Goal: Complete application form

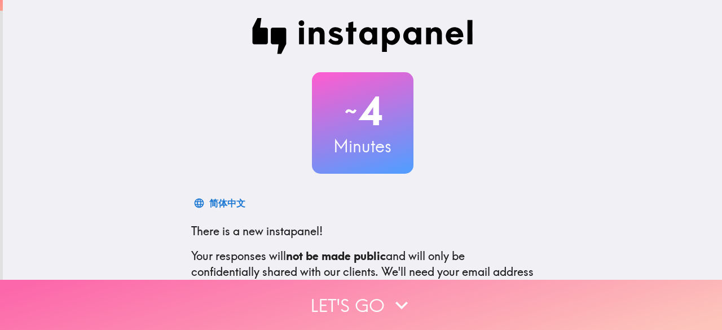
click at [350, 301] on button "Let's go" at bounding box center [361, 305] width 722 height 50
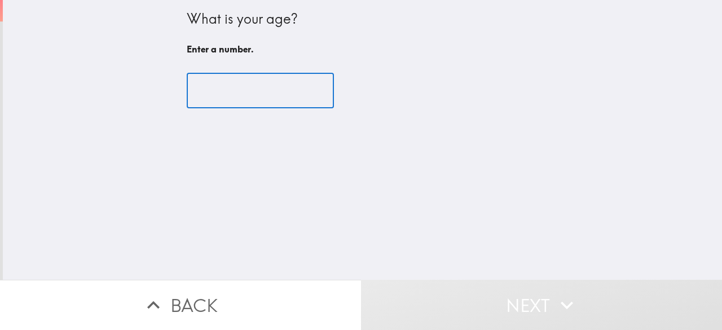
click at [269, 86] on input "number" at bounding box center [260, 90] width 147 height 35
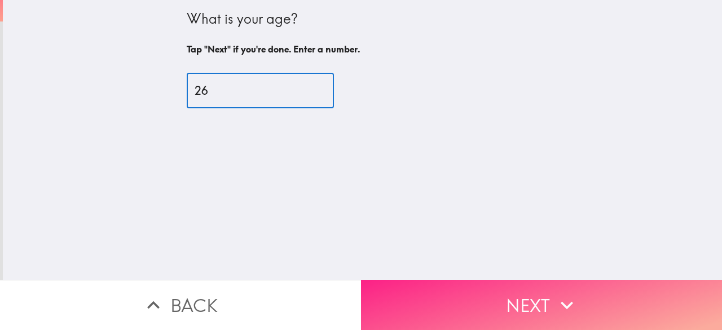
type input "26"
click at [467, 301] on button "Next" at bounding box center [541, 305] width 361 height 50
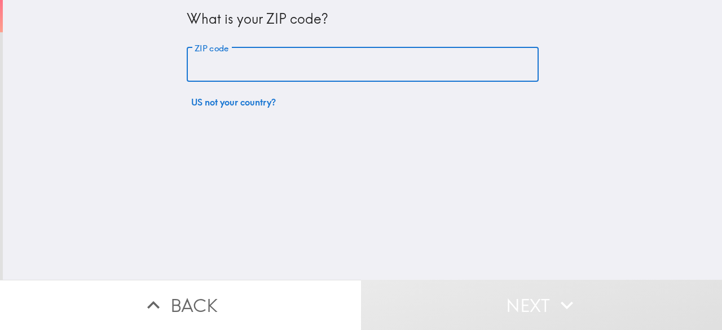
click at [292, 73] on input "ZIP code" at bounding box center [363, 64] width 352 height 35
type input "99163"
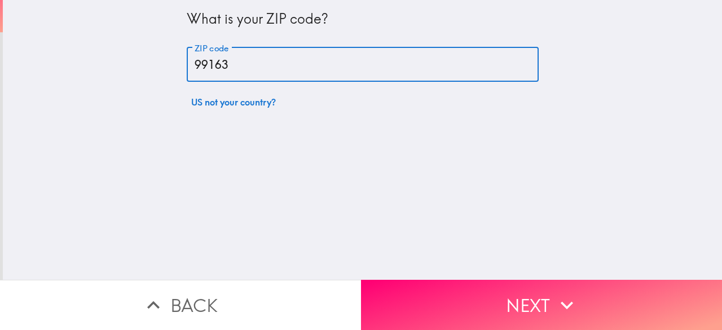
click at [489, 297] on button "Next" at bounding box center [541, 305] width 361 height 50
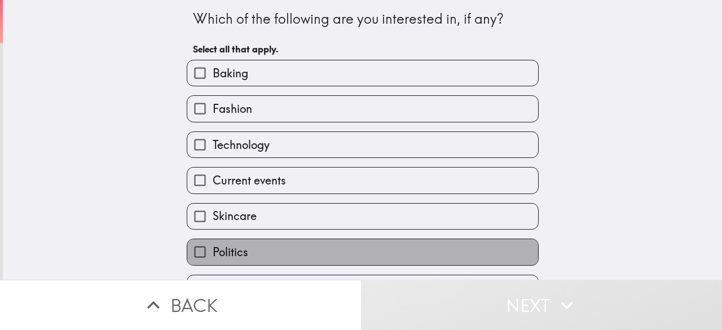
click at [234, 254] on span "Politics" at bounding box center [231, 252] width 36 height 16
click at [213, 254] on input "Politics" at bounding box center [199, 251] width 25 height 25
checkbox input "true"
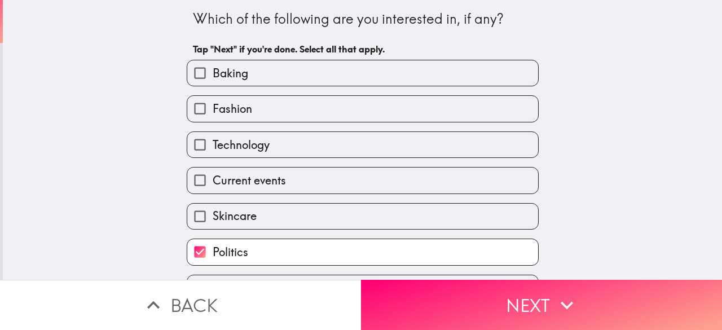
click at [233, 222] on span "Skincare" at bounding box center [235, 216] width 44 height 16
click at [213, 222] on input "Skincare" at bounding box center [199, 216] width 25 height 25
checkbox input "true"
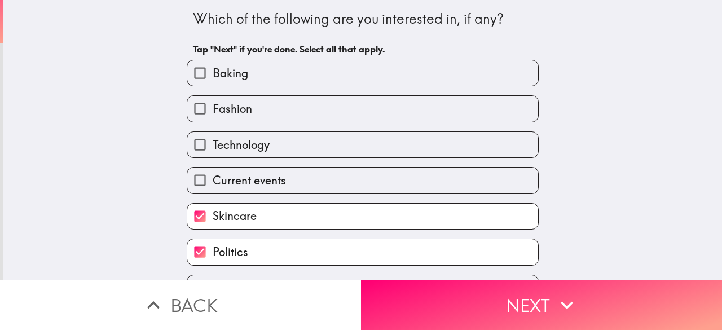
click at [241, 172] on label "Current events" at bounding box center [362, 180] width 351 height 25
click at [213, 172] on input "Current events" at bounding box center [199, 180] width 25 height 25
checkbox input "true"
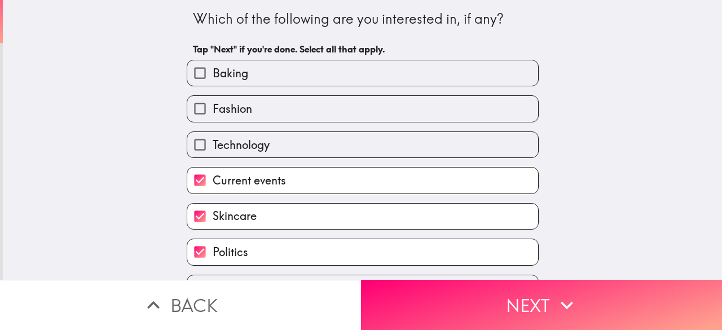
click at [237, 146] on span "Technology" at bounding box center [241, 145] width 57 height 16
click at [213, 146] on input "Technology" at bounding box center [199, 144] width 25 height 25
checkbox input "true"
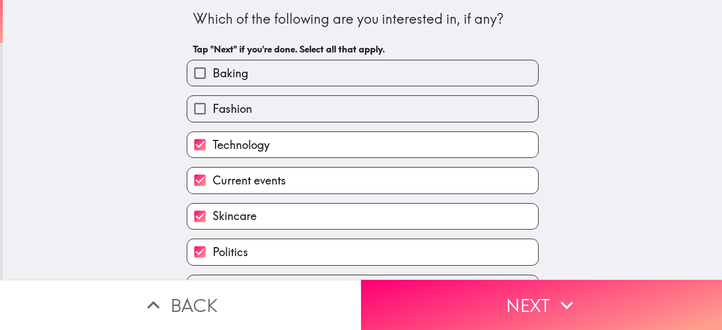
click at [237, 116] on span "Fashion" at bounding box center [232, 109] width 39 height 16
click at [213, 116] on input "Fashion" at bounding box center [199, 108] width 25 height 25
checkbox input "true"
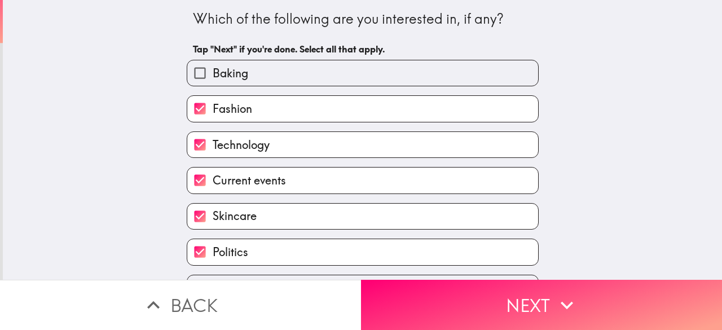
click at [243, 87] on div "Fashion" at bounding box center [358, 104] width 361 height 36
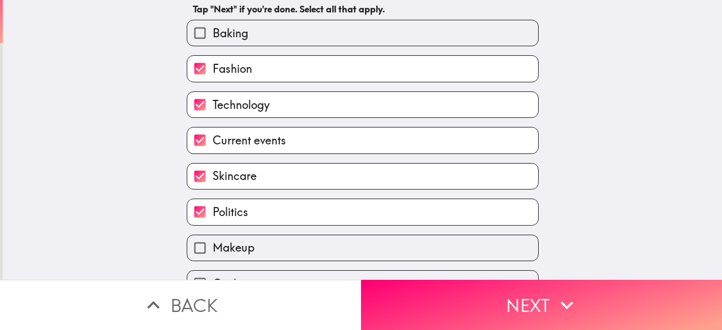
scroll to position [104, 0]
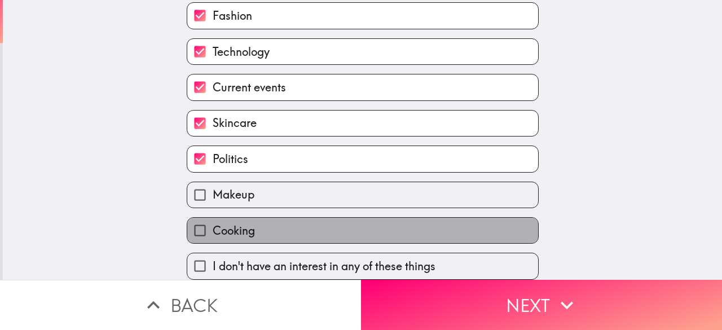
click at [231, 223] on span "Cooking" at bounding box center [234, 231] width 42 height 16
click at [213, 218] on input "Cooking" at bounding box center [199, 230] width 25 height 25
checkbox input "true"
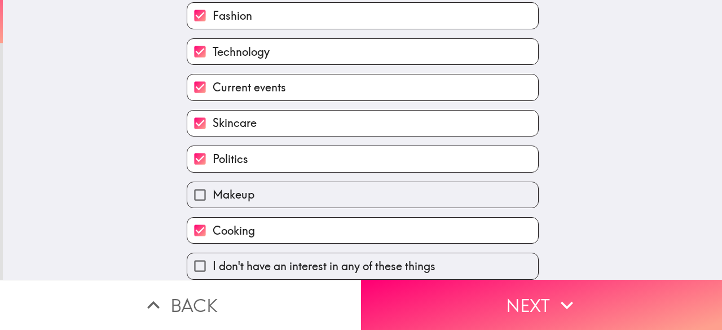
click at [243, 187] on span "Makeup" at bounding box center [234, 195] width 42 height 16
click at [213, 182] on input "Makeup" at bounding box center [199, 194] width 25 height 25
checkbox input "true"
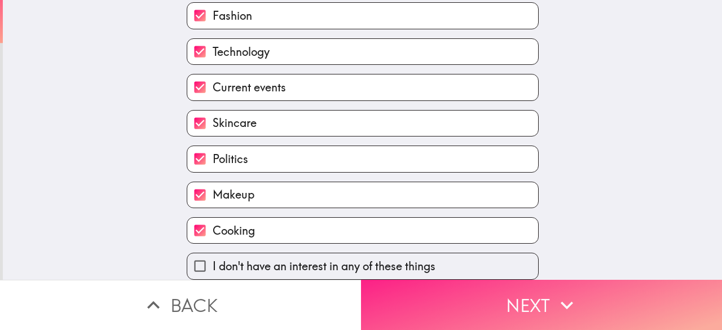
click at [550, 301] on button "Next" at bounding box center [541, 305] width 361 height 50
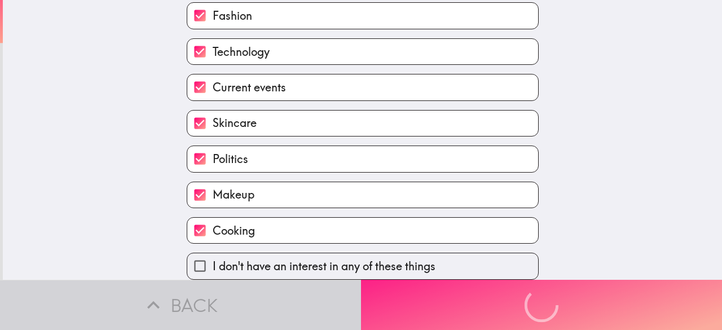
scroll to position [0, 0]
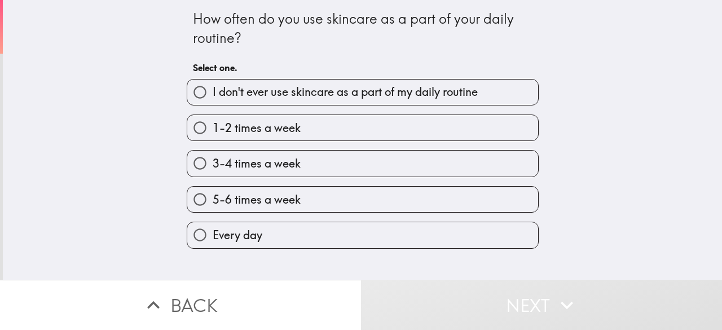
click at [286, 238] on label "Every day" at bounding box center [362, 234] width 351 height 25
click at [213, 238] on input "Every day" at bounding box center [199, 234] width 25 height 25
radio input "true"
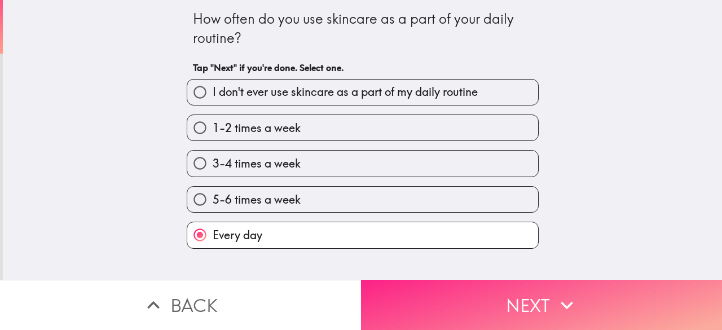
click at [513, 301] on button "Next" at bounding box center [541, 305] width 361 height 50
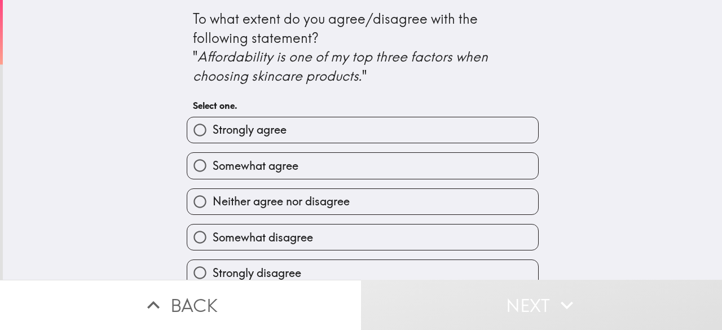
click at [261, 125] on span "Strongly agree" at bounding box center [250, 130] width 74 height 16
click at [213, 125] on input "Strongly agree" at bounding box center [199, 129] width 25 height 25
radio input "true"
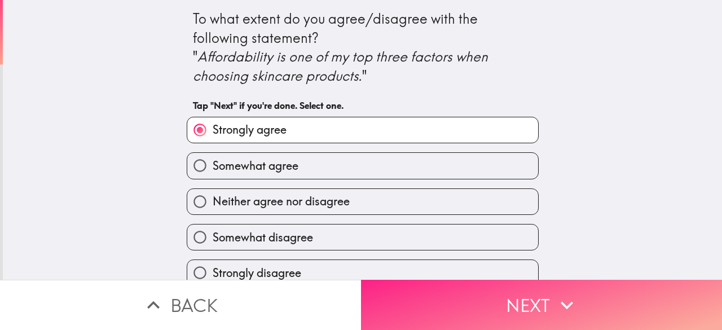
click at [513, 297] on button "Next" at bounding box center [541, 305] width 361 height 50
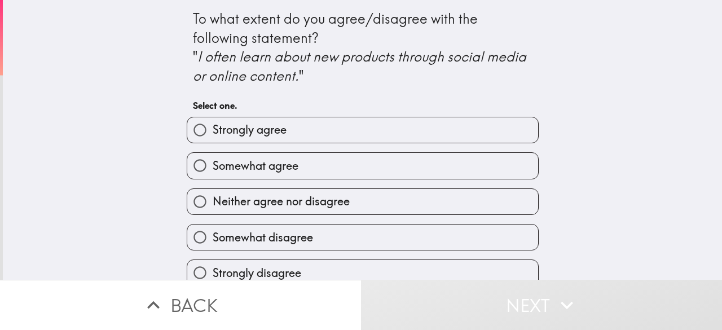
click at [258, 120] on label "Strongly agree" at bounding box center [362, 129] width 351 height 25
click at [213, 120] on input "Strongly agree" at bounding box center [199, 129] width 25 height 25
radio input "true"
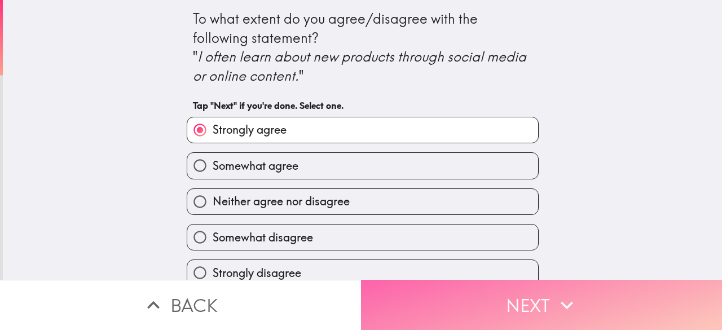
click at [498, 303] on button "Next" at bounding box center [541, 305] width 361 height 50
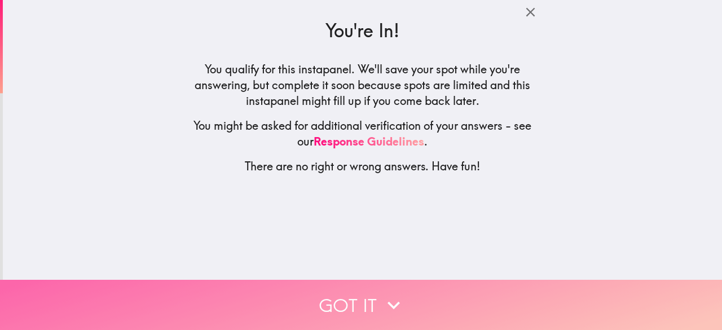
click at [368, 296] on button "Got it" at bounding box center [361, 305] width 722 height 50
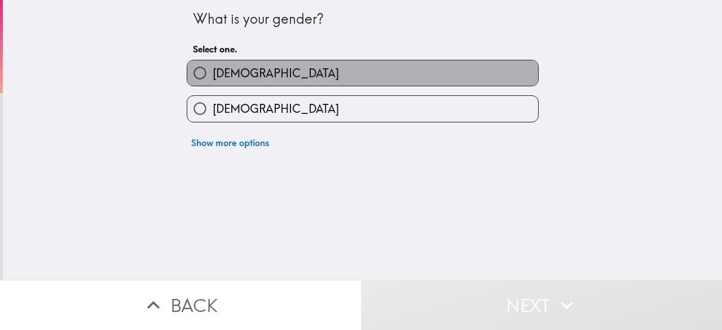
click at [235, 73] on label "[DEMOGRAPHIC_DATA]" at bounding box center [362, 72] width 351 height 25
click at [213, 73] on input "[DEMOGRAPHIC_DATA]" at bounding box center [199, 72] width 25 height 25
radio input "true"
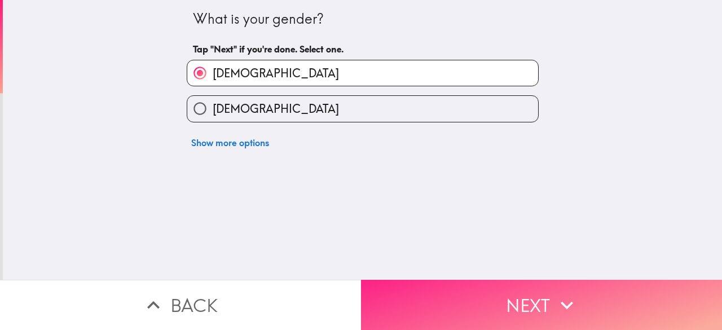
click at [493, 309] on button "Next" at bounding box center [541, 305] width 361 height 50
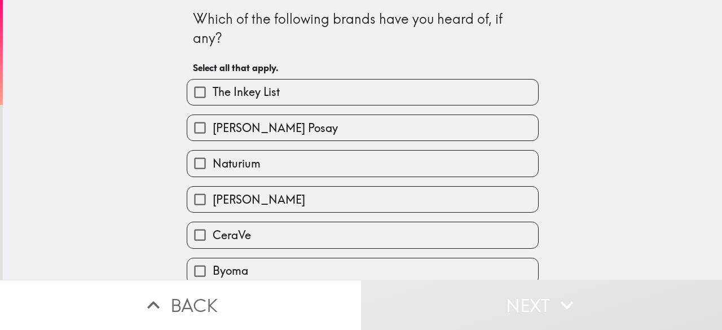
click at [255, 168] on label "Naturium" at bounding box center [362, 163] width 351 height 25
click at [213, 168] on input "Naturium" at bounding box center [199, 163] width 25 height 25
checkbox input "true"
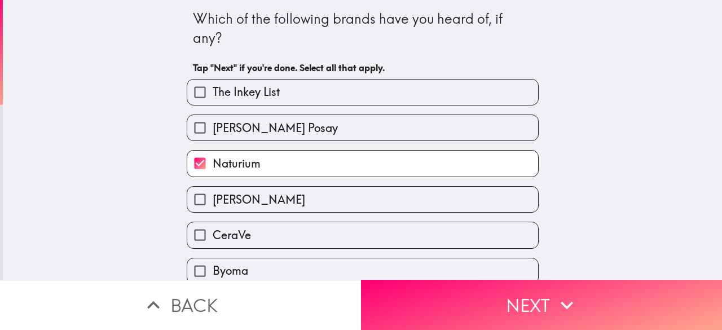
click at [261, 121] on span "[PERSON_NAME] Posay" at bounding box center [275, 128] width 125 height 16
click at [213, 121] on input "[PERSON_NAME] Posay" at bounding box center [199, 127] width 25 height 25
checkbox input "true"
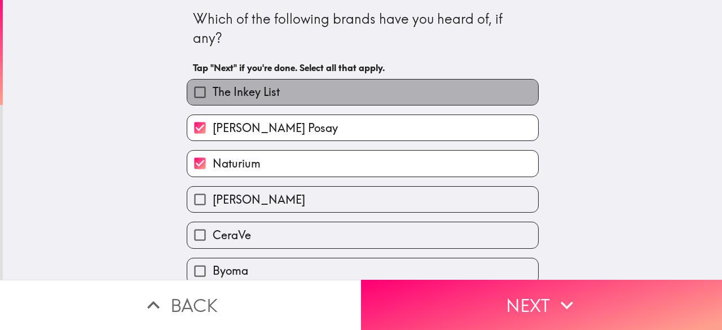
click at [261, 98] on span "The Inkey List" at bounding box center [246, 92] width 67 height 16
click at [213, 98] on input "The Inkey List" at bounding box center [199, 92] width 25 height 25
checkbox input "true"
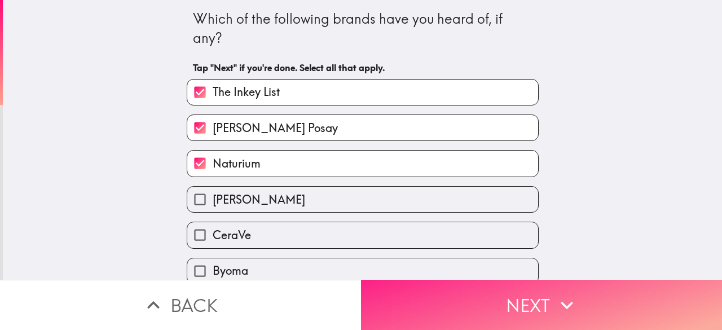
click at [516, 293] on button "Next" at bounding box center [541, 305] width 361 height 50
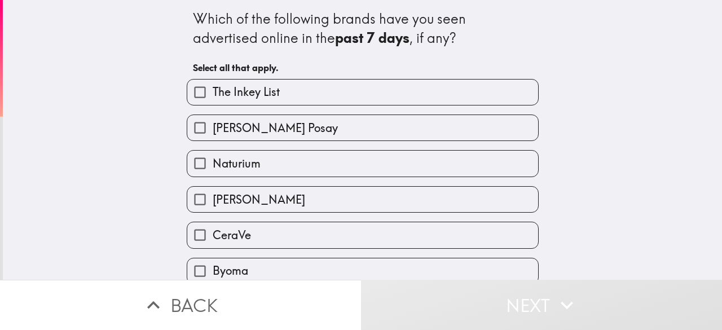
click at [237, 198] on span "[PERSON_NAME]" at bounding box center [259, 200] width 93 height 16
click at [213, 198] on input "[PERSON_NAME]" at bounding box center [199, 199] width 25 height 25
checkbox input "true"
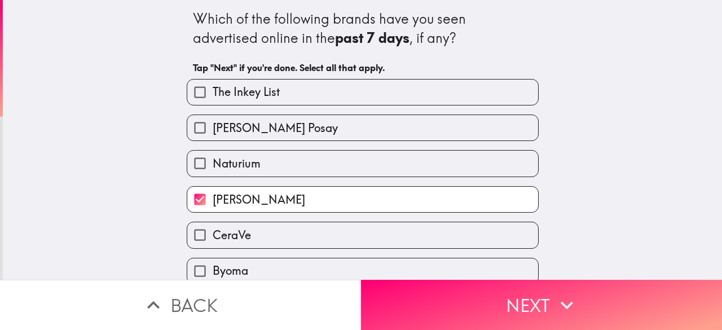
click at [230, 152] on label "Naturium" at bounding box center [362, 163] width 351 height 25
click at [213, 152] on input "Naturium" at bounding box center [199, 163] width 25 height 25
checkbox input "true"
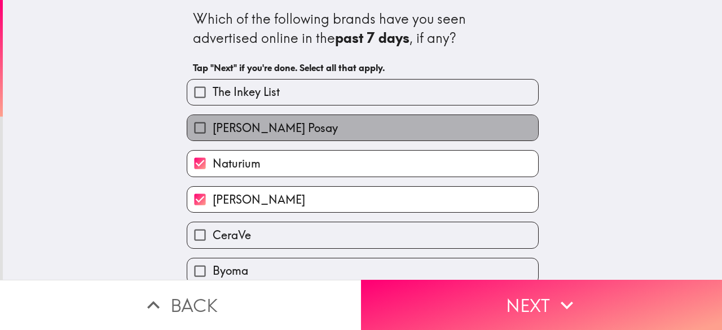
click at [245, 126] on span "[PERSON_NAME] Posay" at bounding box center [275, 128] width 125 height 16
click at [213, 126] on input "[PERSON_NAME] Posay" at bounding box center [199, 127] width 25 height 25
checkbox input "true"
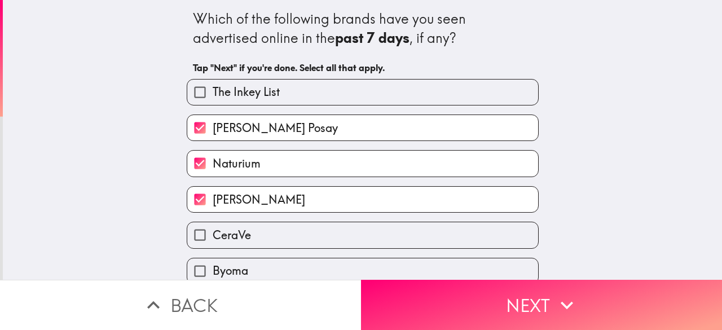
click at [253, 99] on span "The Inkey List" at bounding box center [246, 92] width 67 height 16
click at [213, 99] on input "The Inkey List" at bounding box center [199, 92] width 25 height 25
checkbox input "true"
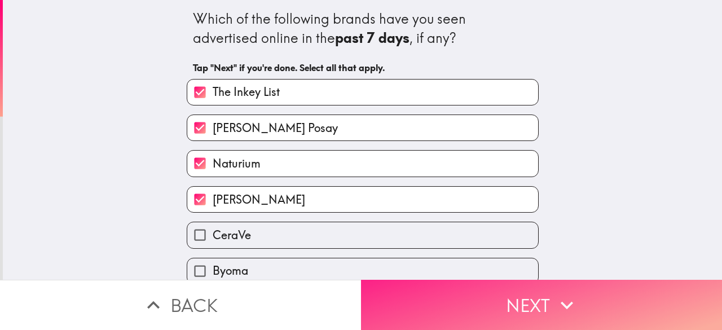
click at [511, 303] on button "Next" at bounding box center [541, 305] width 361 height 50
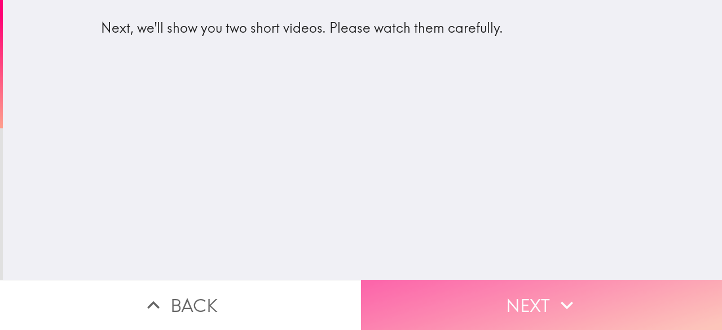
click at [497, 297] on button "Next" at bounding box center [541, 305] width 361 height 50
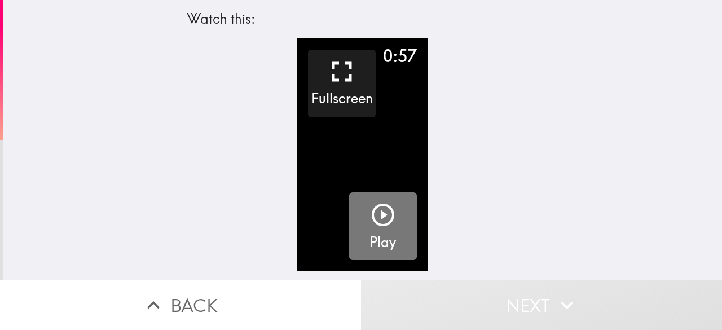
click at [373, 218] on icon "button" at bounding box center [383, 215] width 23 height 23
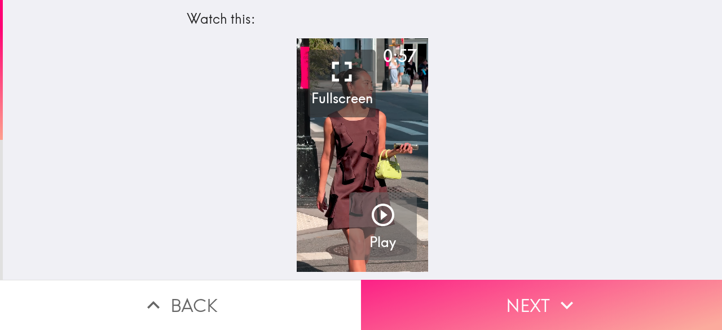
click at [491, 302] on button "Next" at bounding box center [541, 305] width 361 height 50
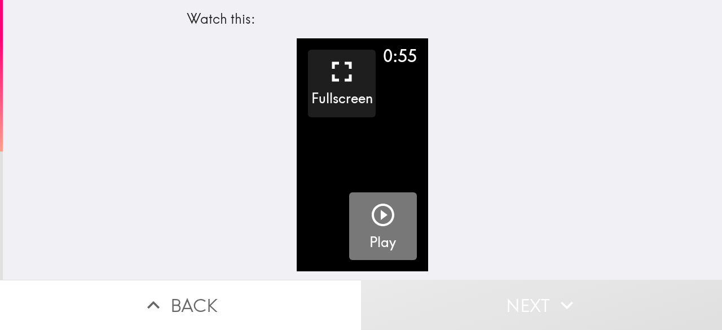
click at [384, 224] on icon "button" at bounding box center [383, 214] width 27 height 27
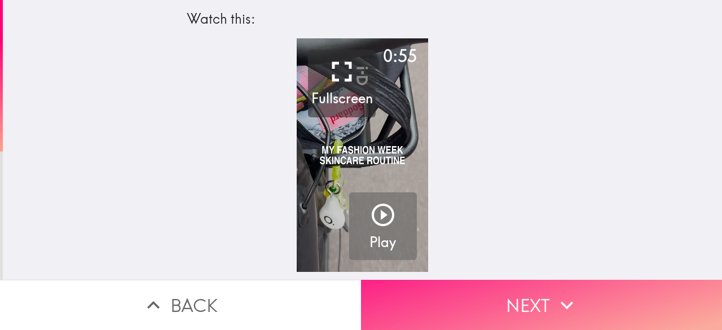
click at [492, 289] on button "Next" at bounding box center [541, 305] width 361 height 50
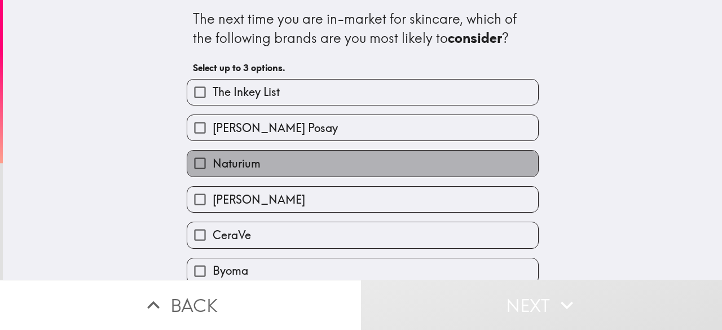
click at [264, 163] on label "Naturium" at bounding box center [362, 163] width 351 height 25
click at [213, 163] on input "Naturium" at bounding box center [199, 163] width 25 height 25
checkbox input "true"
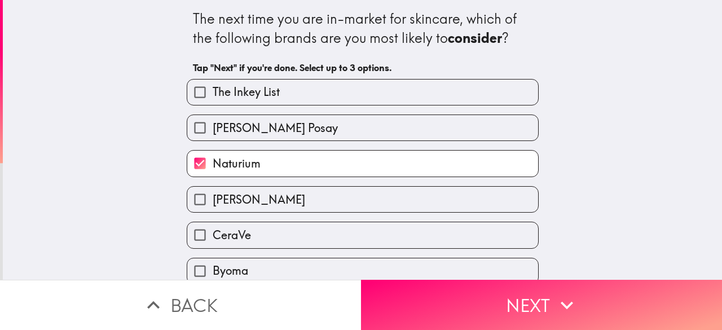
click at [250, 124] on span "[PERSON_NAME] Posay" at bounding box center [275, 128] width 125 height 16
click at [213, 124] on input "[PERSON_NAME] Posay" at bounding box center [199, 127] width 25 height 25
checkbox input "true"
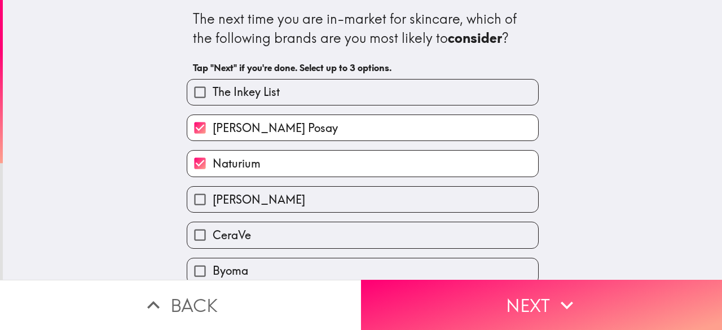
click at [260, 85] on span "The Inkey List" at bounding box center [246, 92] width 67 height 16
click at [213, 85] on input "The Inkey List" at bounding box center [199, 92] width 25 height 25
checkbox input "true"
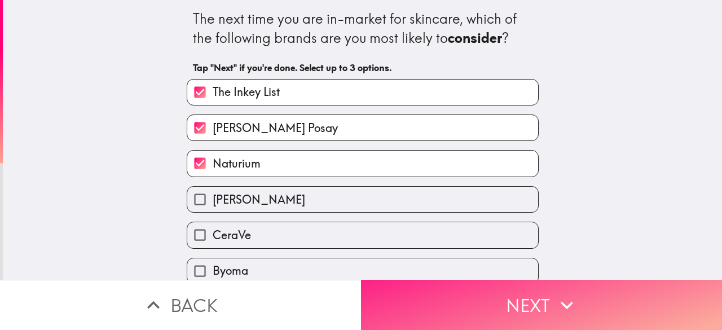
click at [437, 288] on button "Next" at bounding box center [541, 305] width 361 height 50
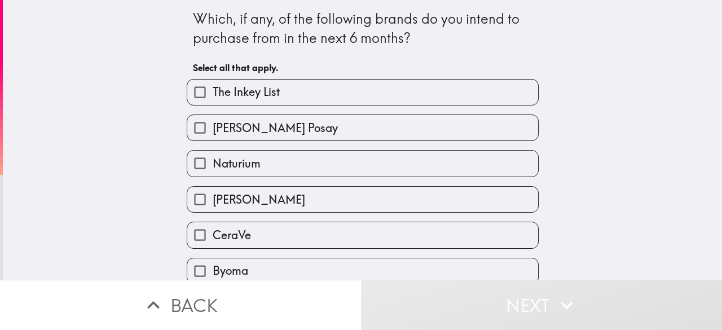
click at [235, 161] on span "Naturium" at bounding box center [237, 164] width 48 height 16
click at [213, 161] on input "Naturium" at bounding box center [199, 163] width 25 height 25
checkbox input "true"
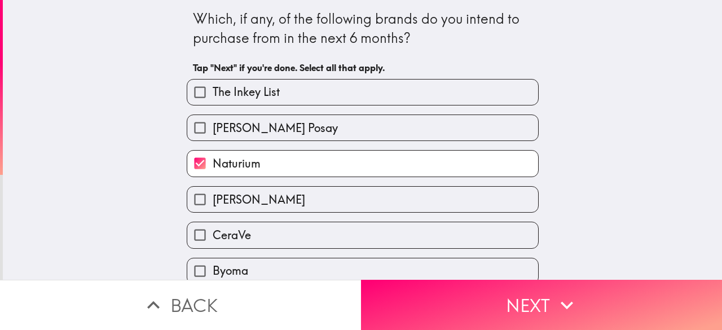
click at [256, 125] on span "[PERSON_NAME] Posay" at bounding box center [275, 128] width 125 height 16
click at [213, 125] on input "[PERSON_NAME] Posay" at bounding box center [199, 127] width 25 height 25
checkbox input "true"
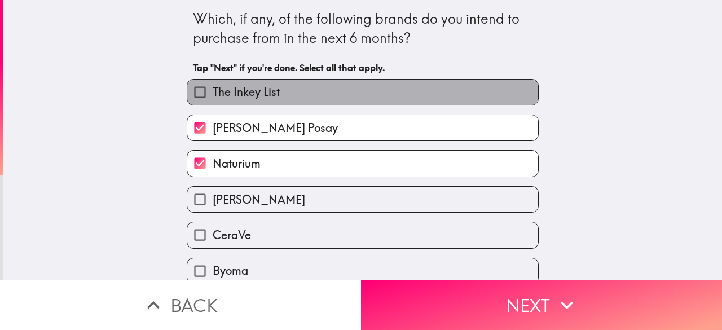
click at [274, 101] on label "The Inkey List" at bounding box center [362, 92] width 351 height 25
click at [213, 101] on input "The Inkey List" at bounding box center [199, 92] width 25 height 25
checkbox input "true"
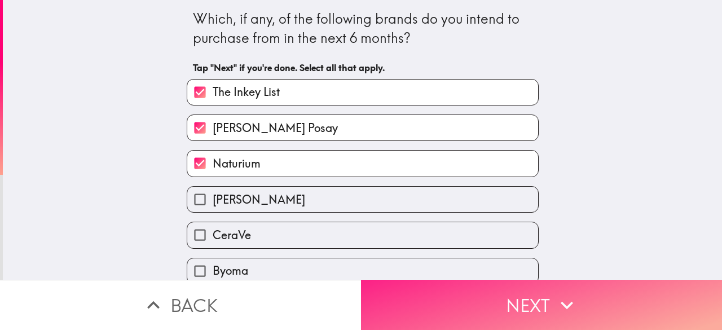
click at [491, 300] on button "Next" at bounding box center [541, 305] width 361 height 50
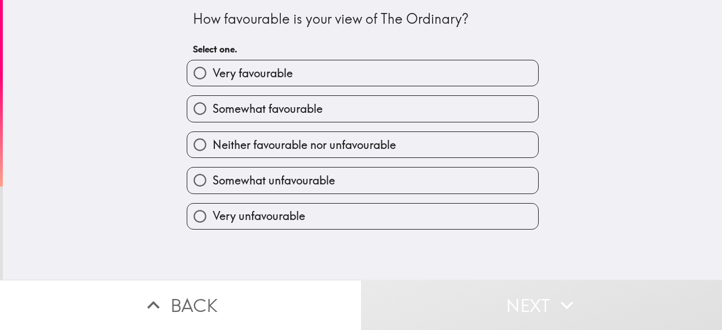
click at [267, 72] on span "Very favourable" at bounding box center [253, 73] width 80 height 16
click at [213, 72] on input "Very favourable" at bounding box center [199, 72] width 25 height 25
radio input "true"
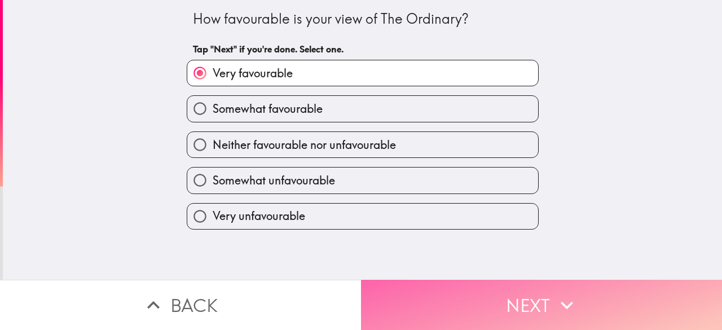
click at [533, 296] on button "Next" at bounding box center [541, 305] width 361 height 50
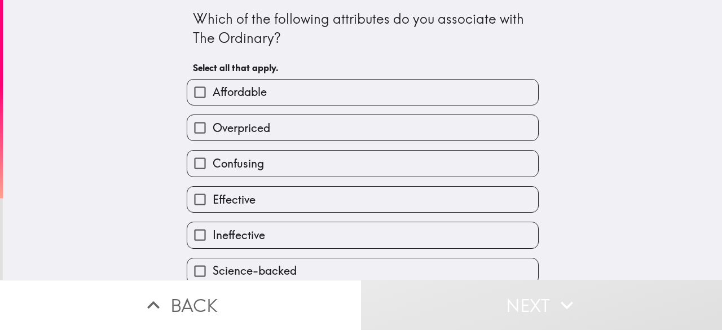
drag, startPoint x: 224, startPoint y: 89, endPoint x: 230, endPoint y: 108, distance: 20.2
click at [224, 90] on span "Affordable" at bounding box center [240, 92] width 54 height 16
click at [213, 90] on input "Affordable" at bounding box center [199, 92] width 25 height 25
checkbox input "true"
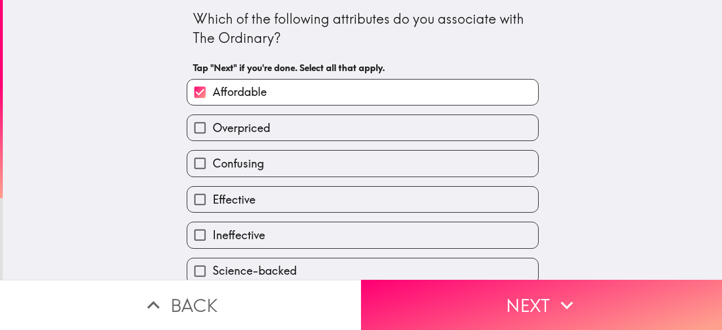
click at [237, 136] on span "Overpriced" at bounding box center [242, 128] width 58 height 16
click at [213, 136] on input "Overpriced" at bounding box center [199, 127] width 25 height 25
checkbox input "true"
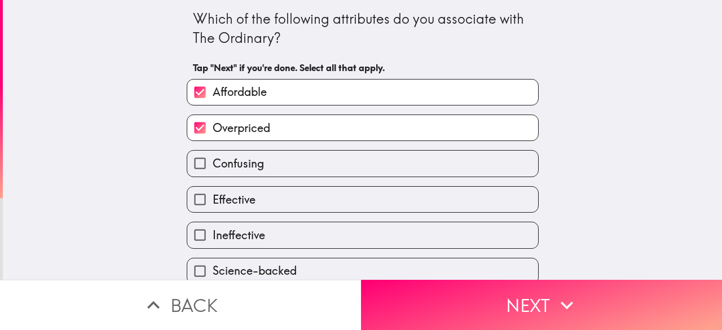
click at [244, 204] on span "Effective" at bounding box center [234, 200] width 43 height 16
click at [213, 204] on input "Effective" at bounding box center [199, 199] width 25 height 25
checkbox input "true"
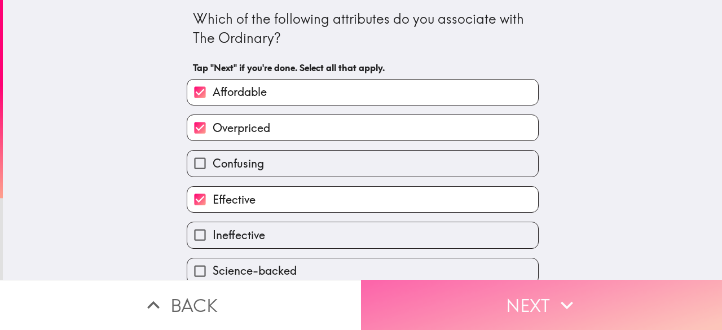
click at [542, 292] on button "Next" at bounding box center [541, 305] width 361 height 50
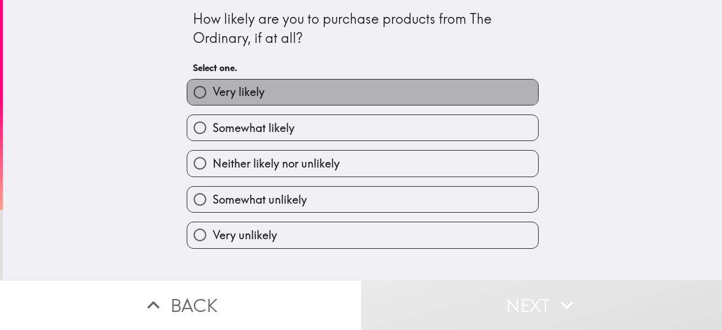
click at [234, 93] on span "Very likely" at bounding box center [239, 92] width 52 height 16
click at [213, 93] on input "Very likely" at bounding box center [199, 92] width 25 height 25
radio input "true"
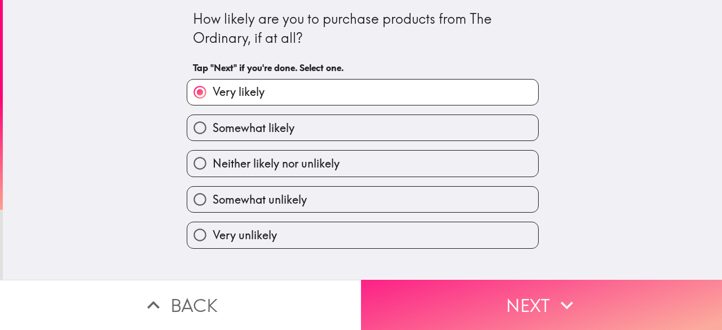
click at [476, 282] on button "Next" at bounding box center [541, 305] width 361 height 50
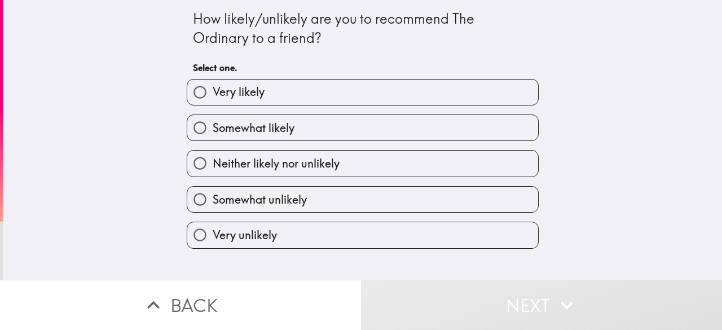
click at [290, 100] on label "Very likely" at bounding box center [362, 92] width 351 height 25
click at [213, 100] on input "Very likely" at bounding box center [199, 92] width 25 height 25
radio input "true"
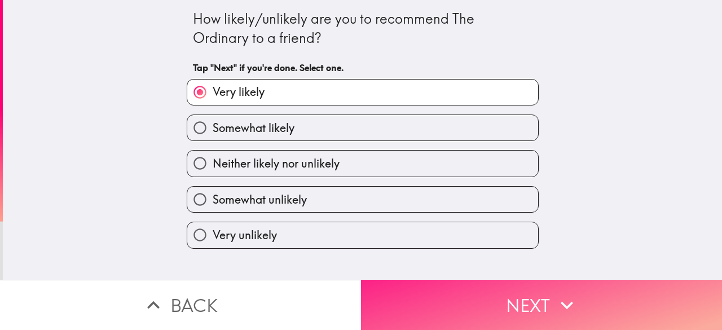
click at [504, 301] on button "Next" at bounding box center [541, 305] width 361 height 50
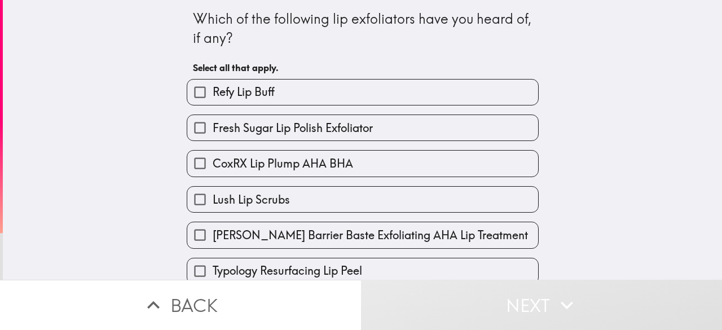
click at [260, 163] on span "CoxRX Lip Plump AHA BHA" at bounding box center [283, 164] width 141 height 16
click at [213, 163] on input "CoxRX Lip Plump AHA BHA" at bounding box center [199, 163] width 25 height 25
checkbox input "true"
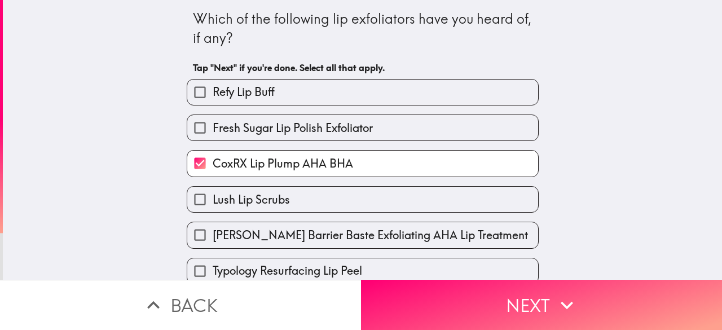
click at [255, 126] on span "Fresh Sugar Lip Polish Exfoliator" at bounding box center [293, 128] width 160 height 16
click at [213, 126] on input "Fresh Sugar Lip Polish Exfoliator" at bounding box center [199, 127] width 25 height 25
checkbox input "true"
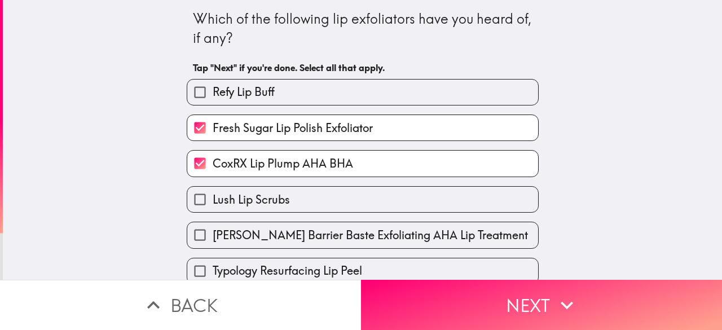
click at [238, 91] on span "Refy Lip Buff" at bounding box center [244, 92] width 62 height 16
click at [213, 91] on input "Refy Lip Buff" at bounding box center [199, 92] width 25 height 25
checkbox input "true"
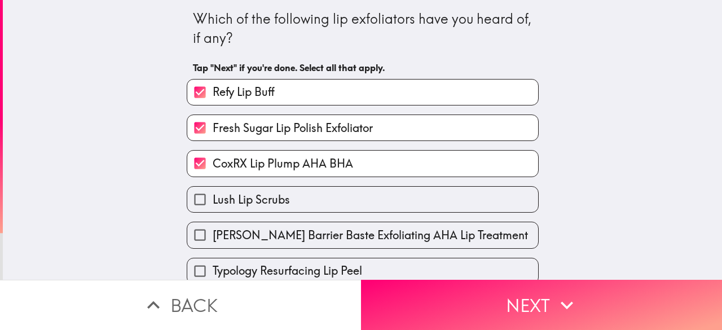
click at [261, 205] on span "Lush Lip Scrubs" at bounding box center [251, 200] width 77 height 16
click at [213, 205] on input "Lush Lip Scrubs" at bounding box center [199, 199] width 25 height 25
checkbox input "true"
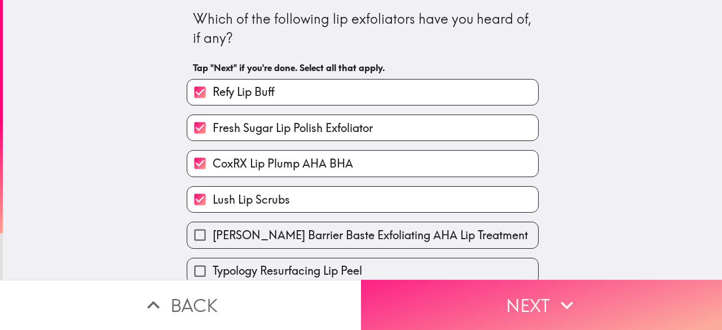
click at [501, 295] on button "Next" at bounding box center [541, 305] width 361 height 50
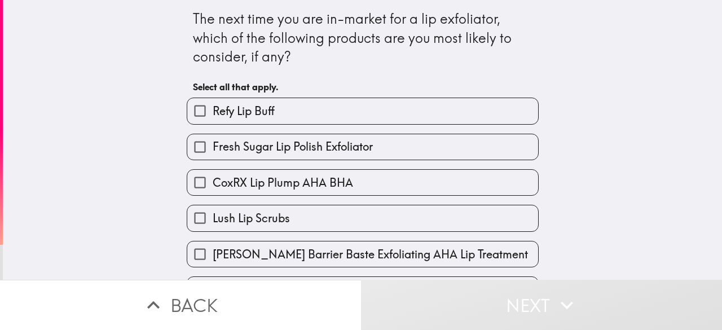
click at [253, 224] on span "Lush Lip Scrubs" at bounding box center [251, 218] width 77 height 16
click at [213, 224] on input "Lush Lip Scrubs" at bounding box center [199, 217] width 25 height 25
checkbox input "true"
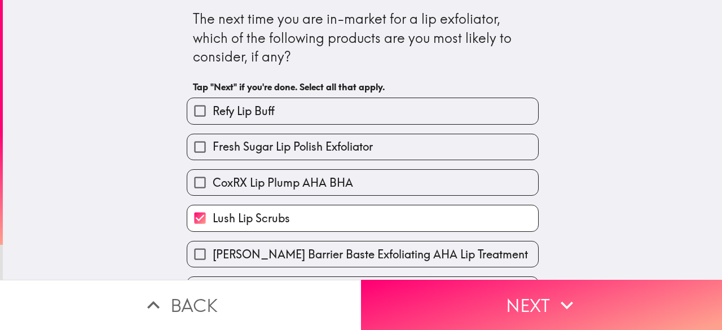
click at [260, 168] on div "CoxRX Lip Plump AHA BHA" at bounding box center [358, 178] width 361 height 36
drag, startPoint x: 266, startPoint y: 138, endPoint x: 268, endPoint y: 130, distance: 8.2
click at [266, 138] on label "Fresh Sugar Lip Polish Exfoliator" at bounding box center [362, 146] width 351 height 25
click at [213, 138] on input "Fresh Sugar Lip Polish Exfoliator" at bounding box center [199, 146] width 25 height 25
checkbox input "true"
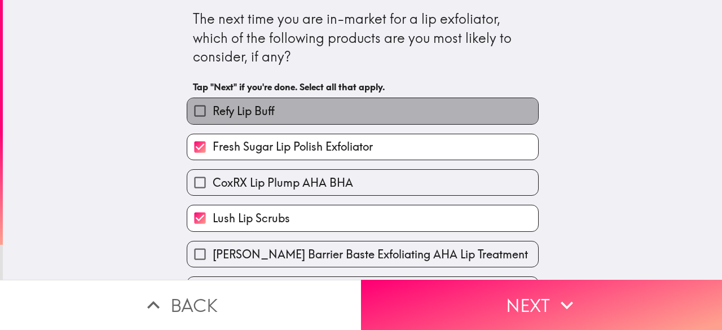
drag, startPoint x: 266, startPoint y: 112, endPoint x: 276, endPoint y: 113, distance: 10.3
click at [270, 112] on label "Refy Lip Buff" at bounding box center [362, 110] width 351 height 25
click at [213, 112] on input "Refy Lip Buff" at bounding box center [199, 110] width 25 height 25
checkbox input "true"
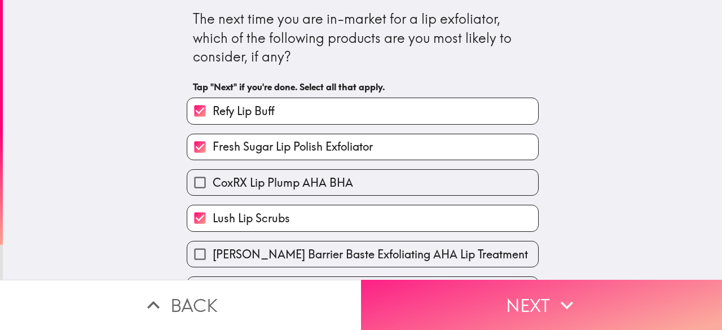
click at [517, 287] on button "Next" at bounding box center [541, 305] width 361 height 50
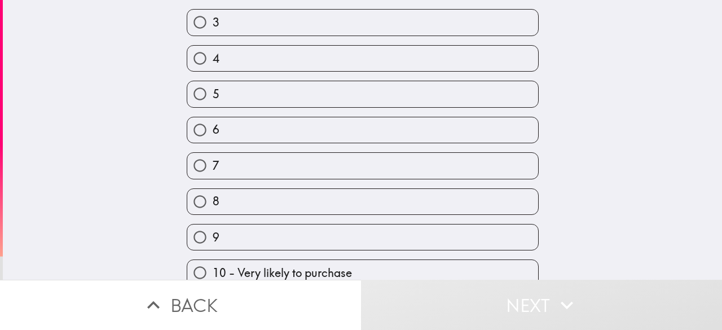
scroll to position [160, 0]
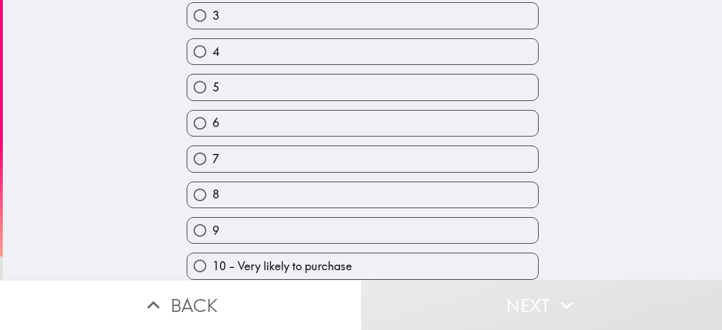
click at [482, 287] on button "Next" at bounding box center [541, 305] width 361 height 50
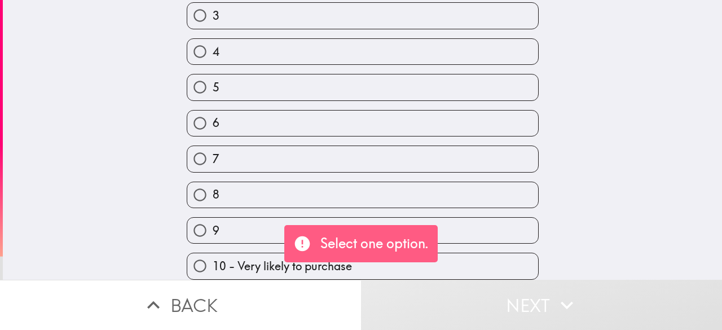
click at [274, 253] on div "10 - Very likely to purchase" at bounding box center [363, 266] width 352 height 27
click at [237, 258] on span "10 - Very likely to purchase" at bounding box center [282, 266] width 139 height 16
click at [213, 254] on input "10 - Very likely to purchase" at bounding box center [199, 265] width 25 height 25
radio input "true"
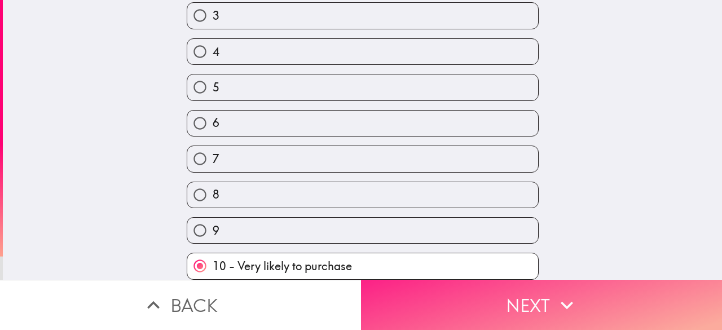
click at [514, 296] on button "Next" at bounding box center [541, 305] width 361 height 50
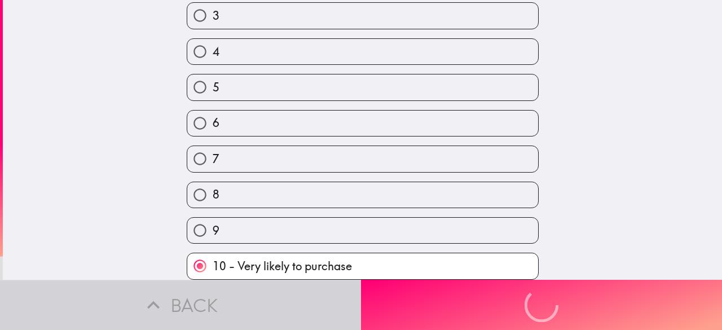
scroll to position [51, 0]
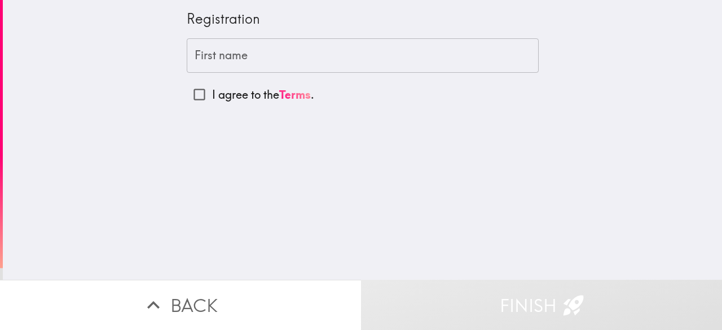
click at [191, 94] on input "I agree to the Terms ." at bounding box center [199, 94] width 25 height 25
checkbox input "true"
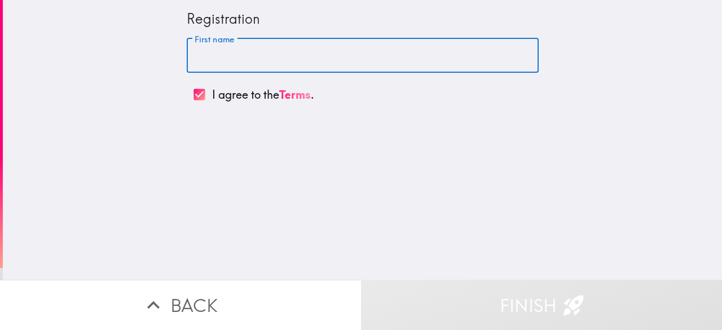
click at [267, 59] on input "First name" at bounding box center [363, 55] width 352 height 35
type input "[PERSON_NAME]"
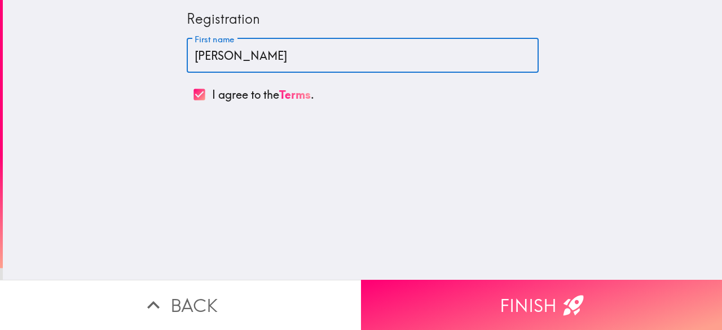
click at [525, 299] on button "Finish" at bounding box center [541, 305] width 361 height 50
